Goal: Task Accomplishment & Management: Use online tool/utility

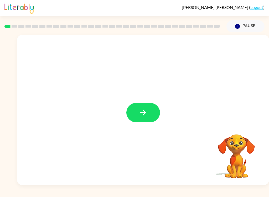
click at [139, 111] on icon "button" at bounding box center [143, 112] width 9 height 9
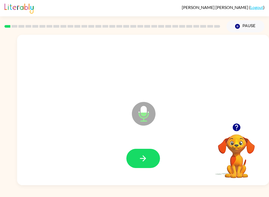
click at [137, 165] on button "button" at bounding box center [143, 158] width 34 height 19
click at [139, 156] on icon "button" at bounding box center [143, 157] width 9 height 9
click at [140, 157] on icon "button" at bounding box center [143, 157] width 9 height 9
click at [140, 161] on icon "button" at bounding box center [143, 157] width 9 height 9
click at [142, 163] on button "button" at bounding box center [143, 158] width 34 height 19
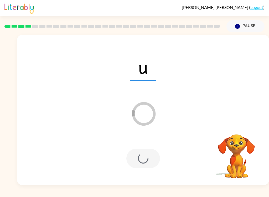
click at [141, 157] on div at bounding box center [143, 158] width 34 height 19
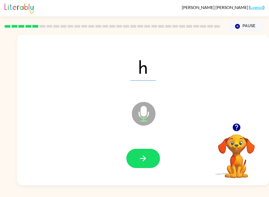
click at [161, 166] on div at bounding box center [143, 158] width 242 height 43
click at [150, 159] on button "button" at bounding box center [143, 158] width 34 height 19
click at [165, 162] on div at bounding box center [143, 158] width 242 height 43
click at [149, 162] on button "button" at bounding box center [143, 158] width 34 height 19
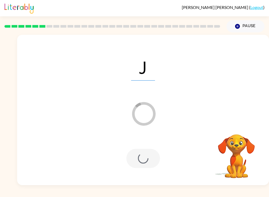
click at [132, 150] on div at bounding box center [143, 158] width 34 height 19
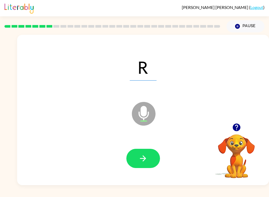
click at [142, 167] on button "button" at bounding box center [143, 158] width 34 height 19
click at [145, 167] on button "button" at bounding box center [143, 158] width 34 height 19
click at [145, 166] on div at bounding box center [143, 158] width 34 height 19
click at [140, 158] on icon "button" at bounding box center [143, 157] width 9 height 9
click at [144, 159] on icon "button" at bounding box center [143, 157] width 9 height 9
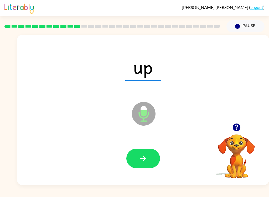
click at [145, 157] on icon "button" at bounding box center [143, 158] width 6 height 6
click at [136, 153] on button "button" at bounding box center [143, 158] width 34 height 19
click at [142, 161] on icon "button" at bounding box center [143, 157] width 9 height 9
click at [143, 156] on icon "button" at bounding box center [143, 157] width 9 height 9
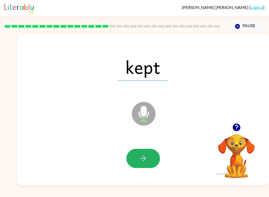
click at [142, 155] on icon "button" at bounding box center [143, 157] width 9 height 9
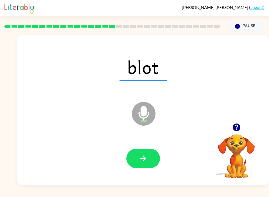
click at [140, 146] on div at bounding box center [143, 158] width 242 height 43
click at [143, 157] on icon "button" at bounding box center [143, 157] width 9 height 9
click at [142, 166] on button "button" at bounding box center [143, 158] width 34 height 19
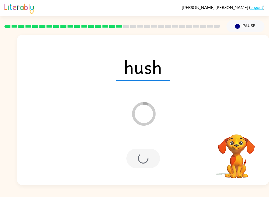
click at [142, 162] on div at bounding box center [143, 158] width 34 height 19
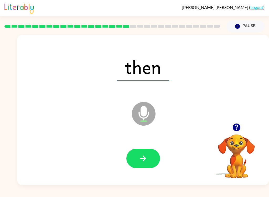
click at [137, 156] on button "button" at bounding box center [143, 158] width 34 height 19
click at [143, 167] on button "button" at bounding box center [143, 158] width 34 height 19
click at [144, 161] on icon "button" at bounding box center [143, 157] width 9 height 9
click at [154, 162] on button "button" at bounding box center [143, 158] width 34 height 19
click at [150, 160] on button "button" at bounding box center [143, 158] width 34 height 19
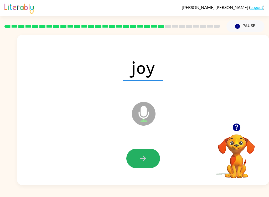
click at [134, 157] on button "button" at bounding box center [143, 158] width 34 height 19
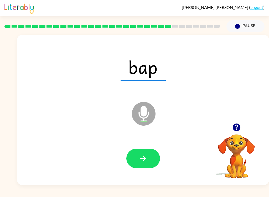
click at [136, 164] on button "button" at bounding box center [143, 158] width 34 height 19
click at [132, 151] on button "button" at bounding box center [143, 158] width 34 height 19
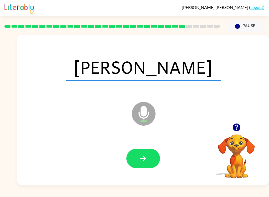
click at [135, 160] on button "button" at bounding box center [143, 158] width 34 height 19
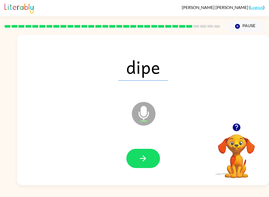
click at [143, 153] on icon "button" at bounding box center [143, 157] width 9 height 9
click at [142, 152] on button "button" at bounding box center [143, 158] width 34 height 19
click at [150, 162] on button "button" at bounding box center [143, 158] width 34 height 19
click at [139, 157] on icon "button" at bounding box center [143, 157] width 9 height 9
